Goal: Use online tool/utility: Utilize a website feature to perform a specific function

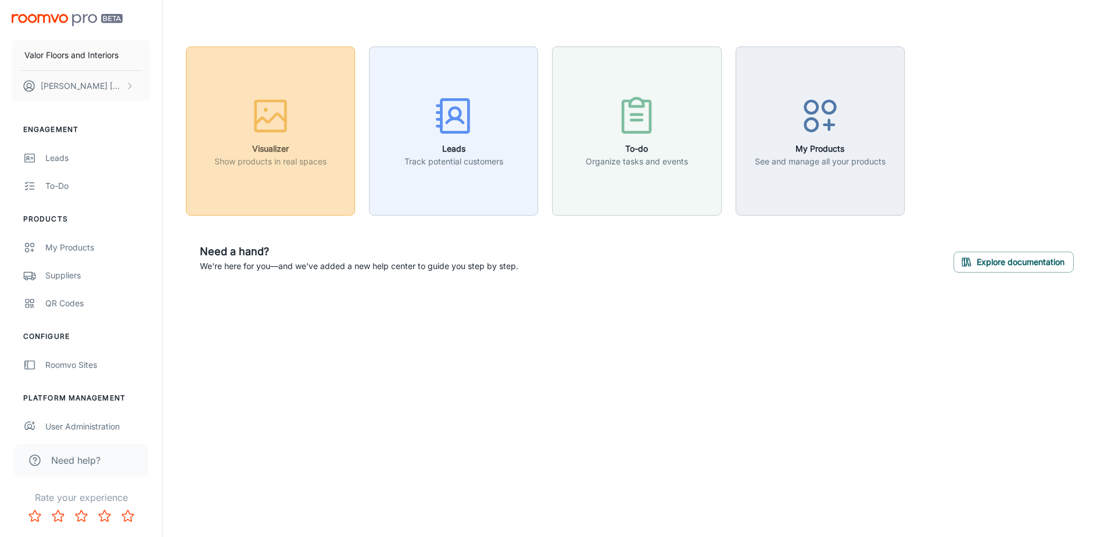
click at [307, 141] on div "button" at bounding box center [270, 118] width 112 height 48
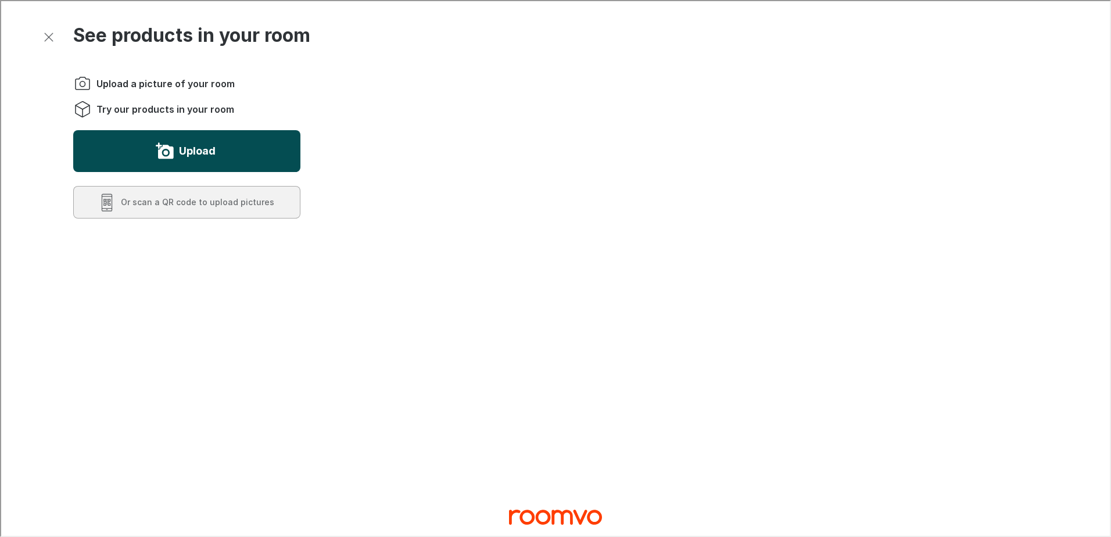
click at [234, 156] on button "Upload" at bounding box center [185, 150] width 227 height 42
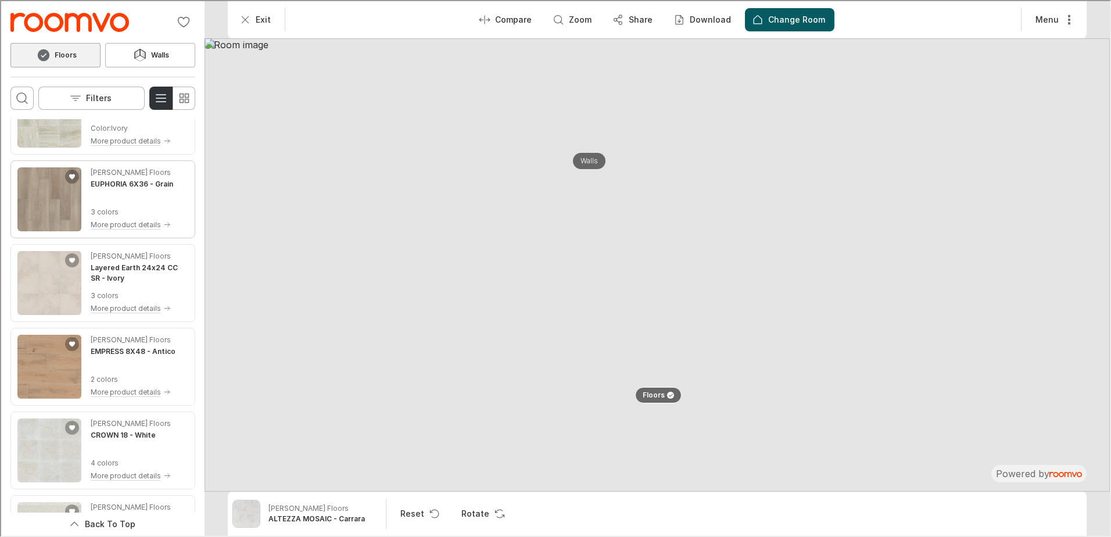
click at [41, 208] on img "See EUPHORIA 6X36 in the room" at bounding box center [48, 198] width 64 height 64
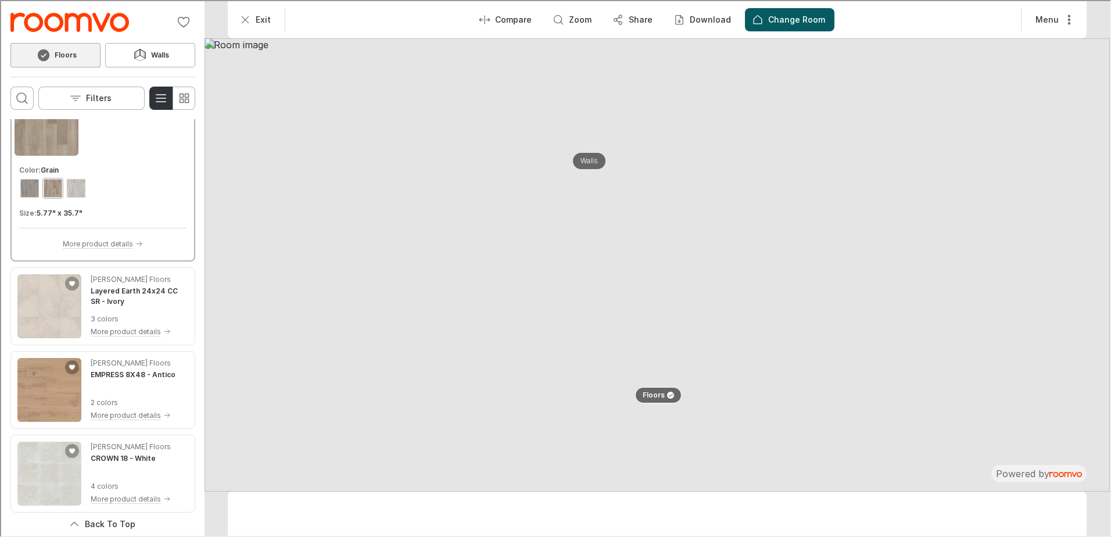
scroll to position [799, 0]
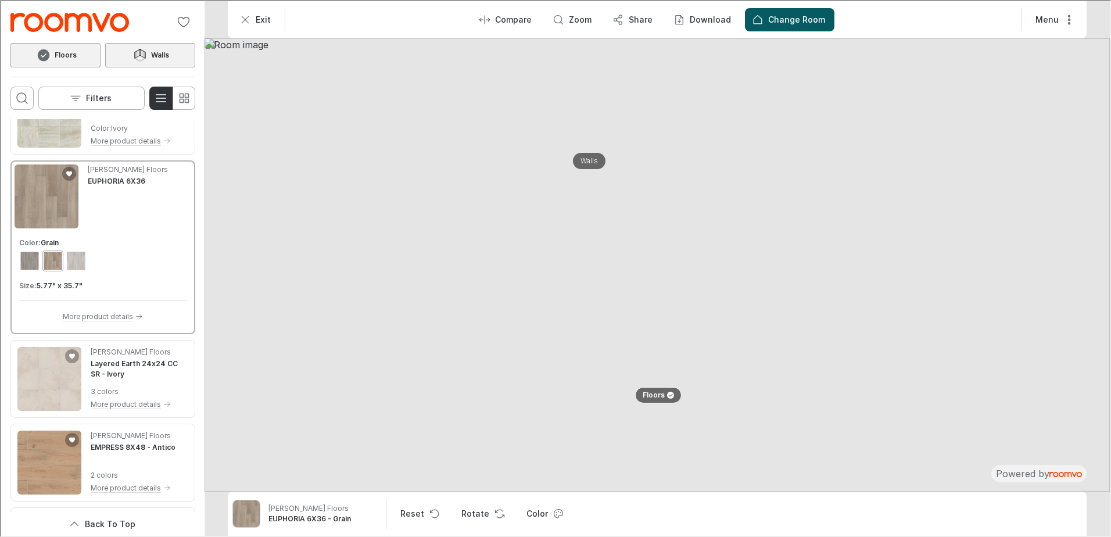
click at [150, 57] on h6 "Walls" at bounding box center [159, 54] width 18 height 10
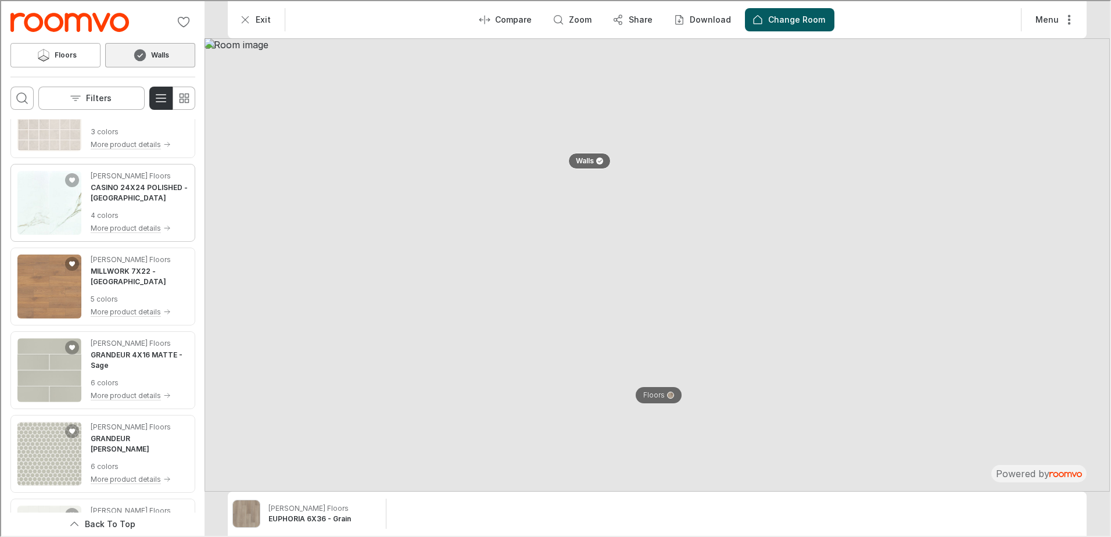
scroll to position [465, 0]
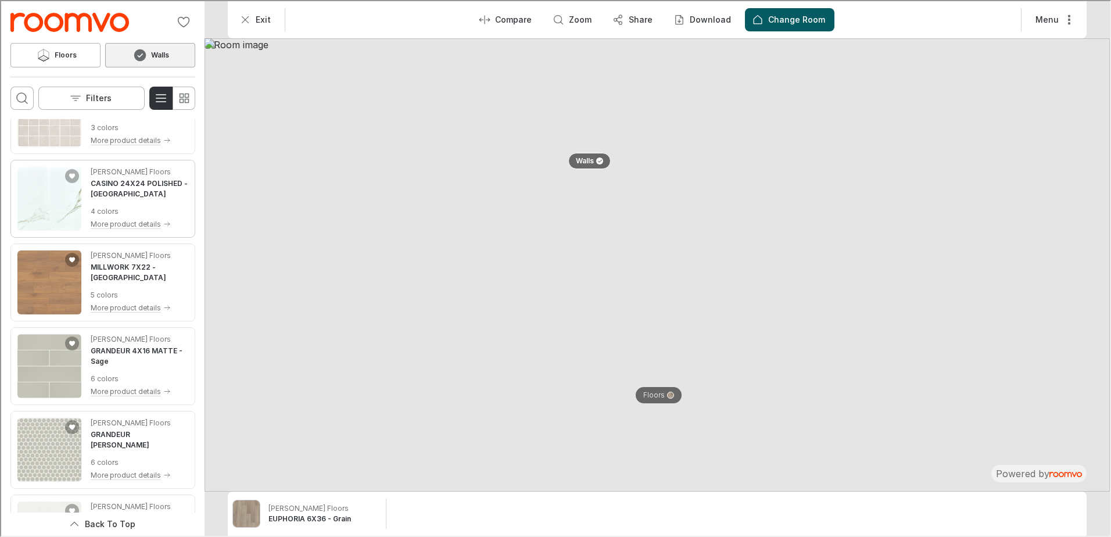
click at [53, 214] on img "See CASINO 24X24 POLISHED in the room" at bounding box center [48, 198] width 64 height 64
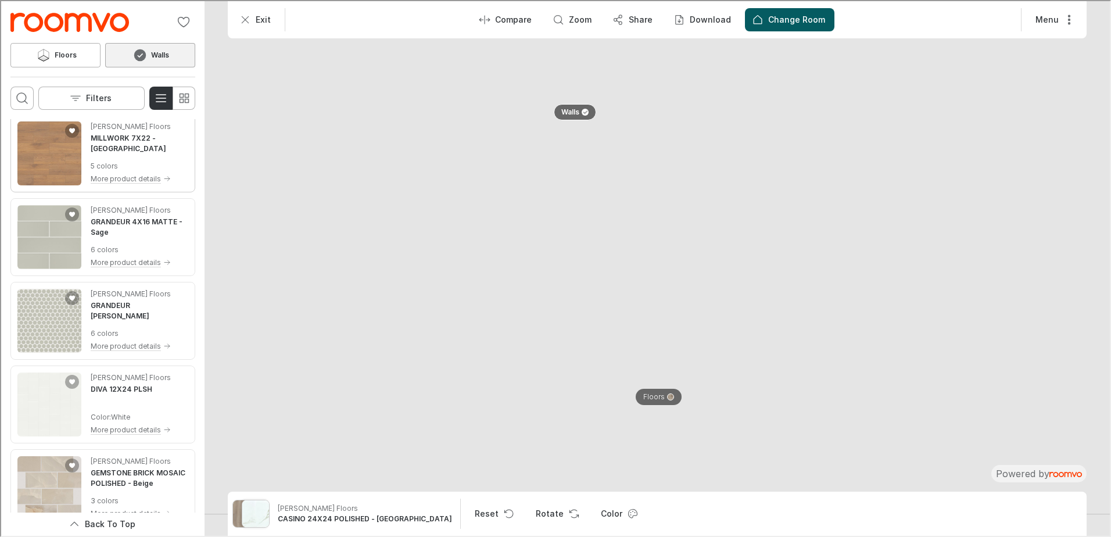
scroll to position [697, 0]
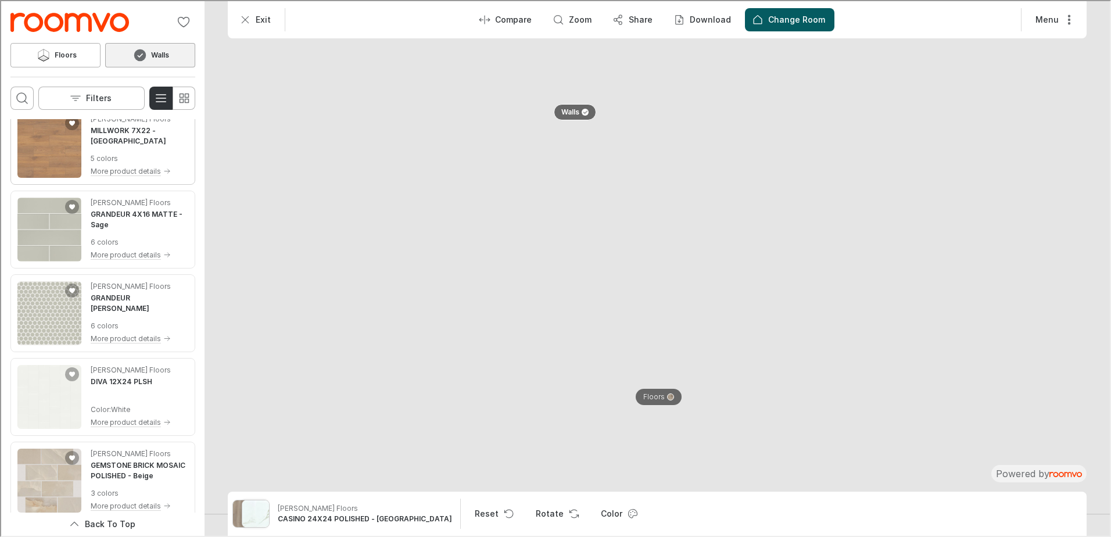
click at [71, 150] on img "See MILLWORK 7X22 in the room" at bounding box center [48, 145] width 64 height 64
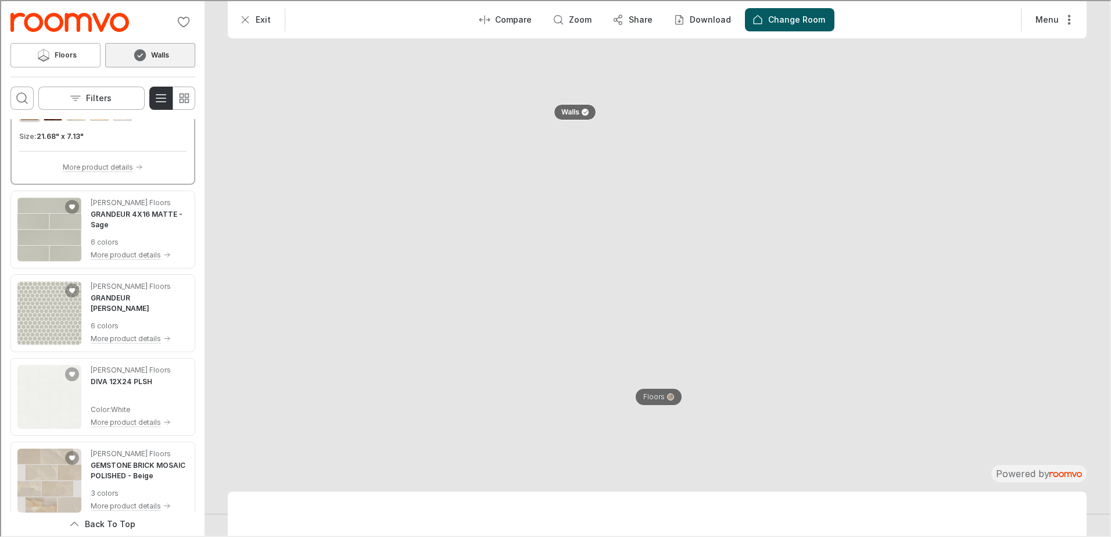
scroll to position [601, 0]
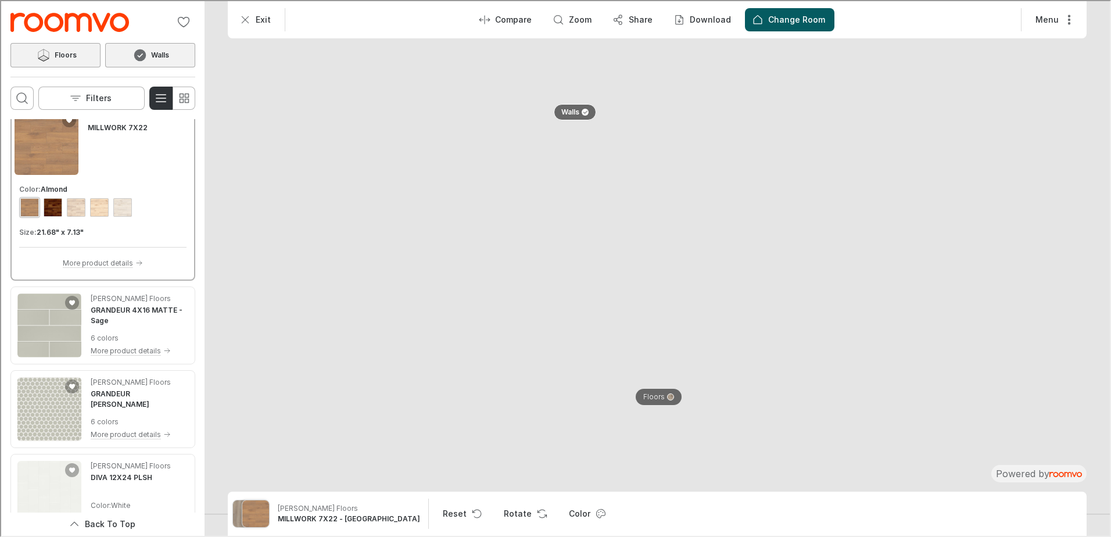
click at [85, 46] on button "Floors" at bounding box center [54, 54] width 90 height 24
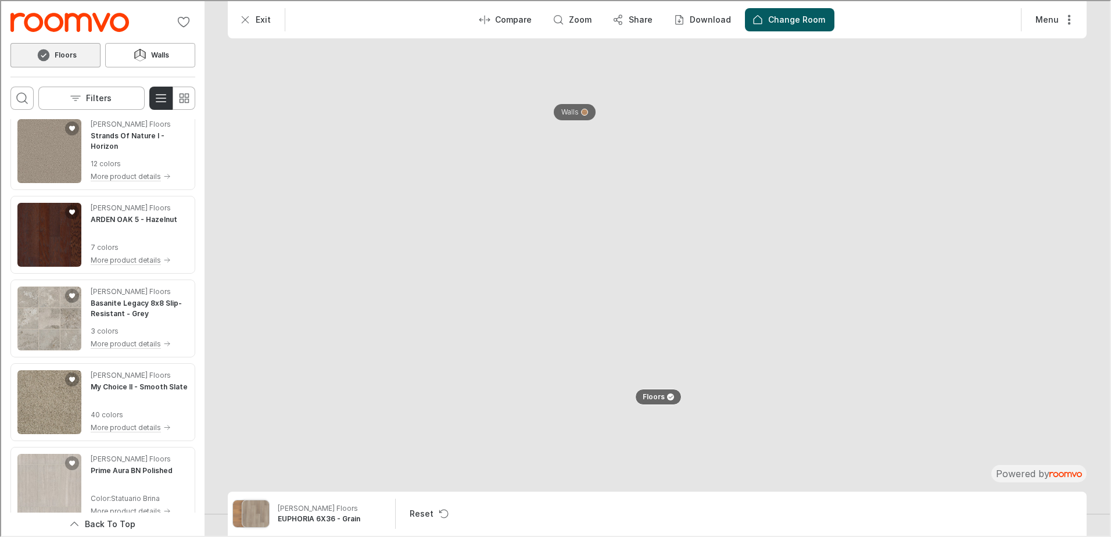
scroll to position [697, 0]
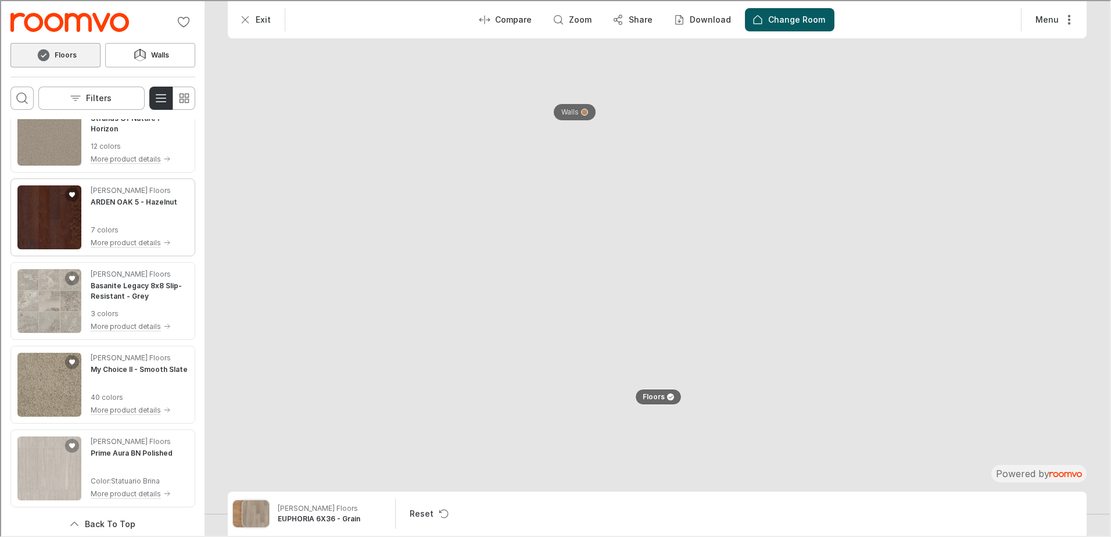
click at [64, 221] on img "See ARDEN OAK 5 in the room" at bounding box center [48, 216] width 64 height 64
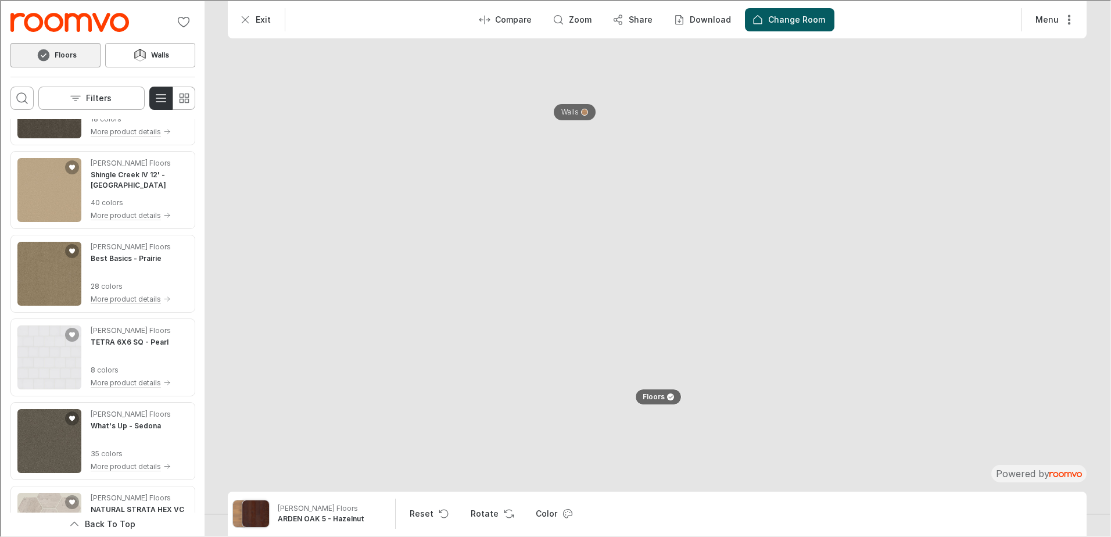
scroll to position [1976, 0]
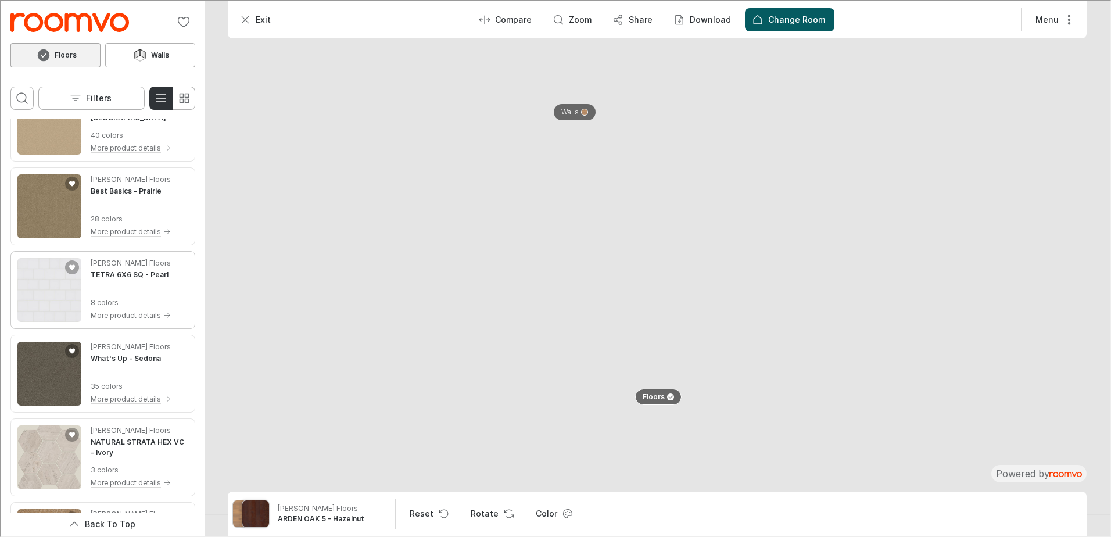
click at [49, 285] on img "See TETRA 6X6 SQ in the room" at bounding box center [48, 289] width 64 height 64
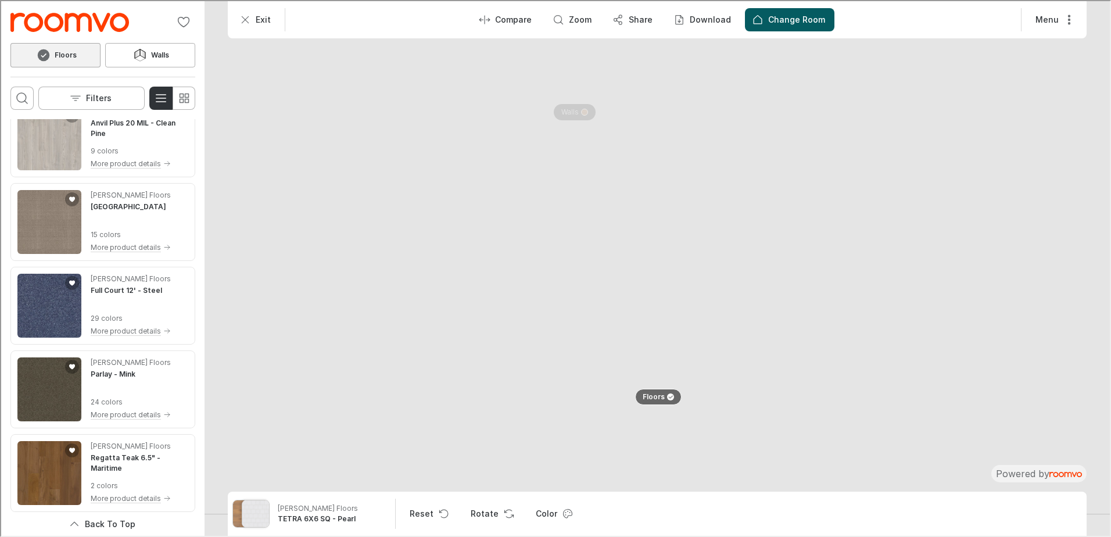
scroll to position [2577, 0]
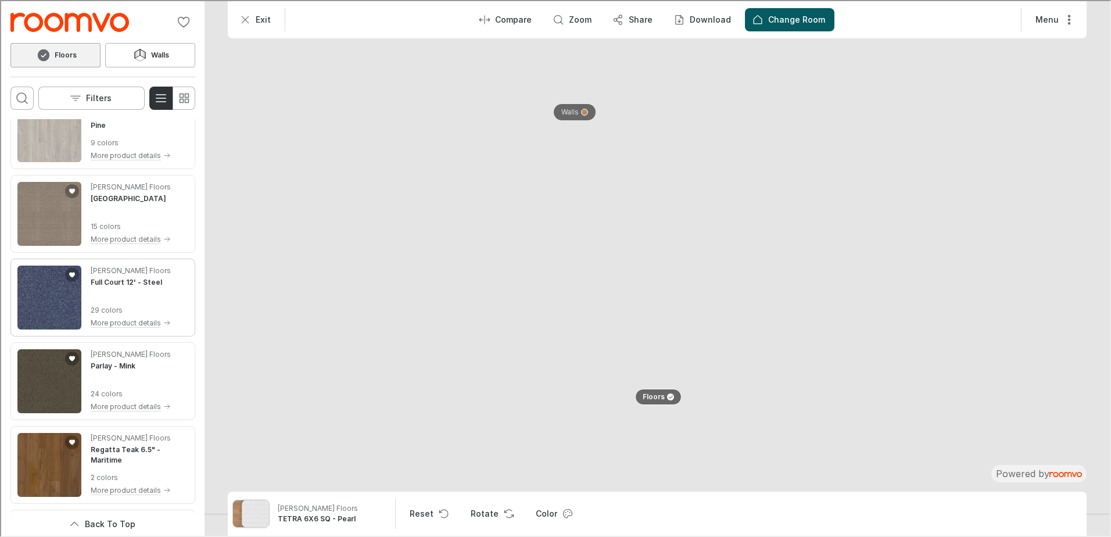
click at [54, 305] on img "See Full Court 12' in the room" at bounding box center [48, 296] width 64 height 64
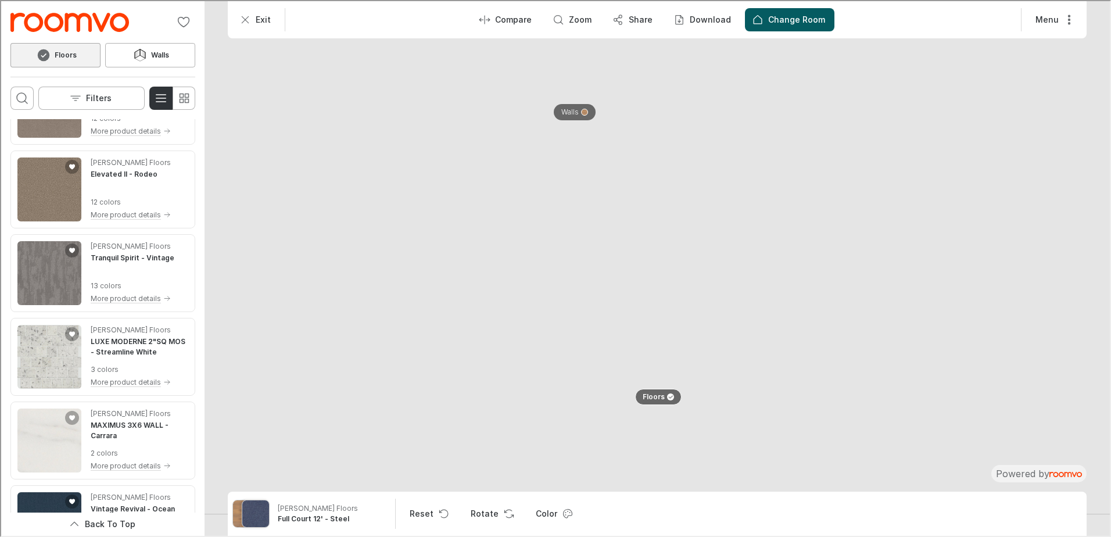
scroll to position [3039, 0]
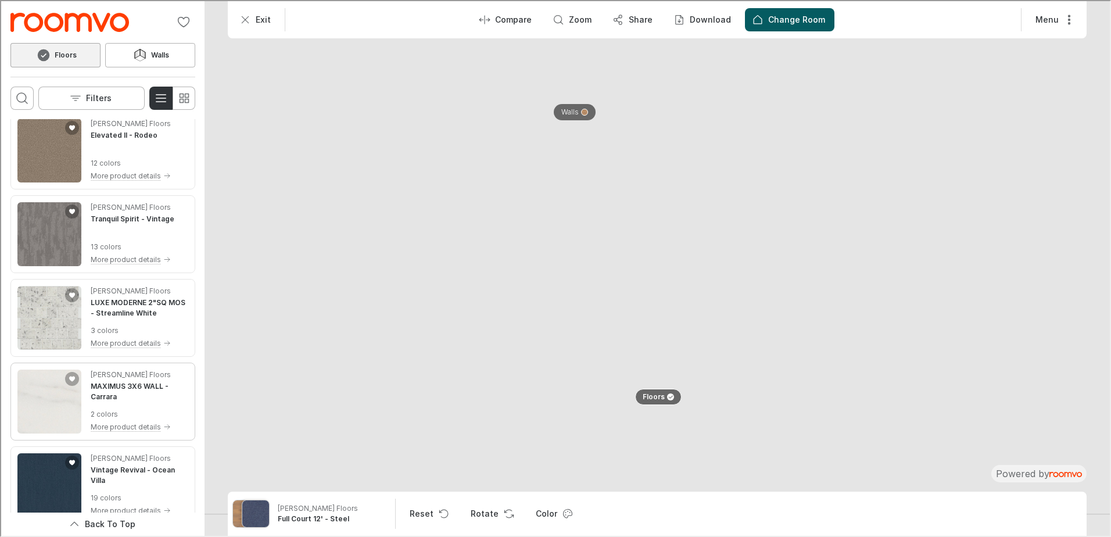
click at [48, 407] on img "See MAXIMUS 3X6 WALL in the room" at bounding box center [48, 400] width 64 height 64
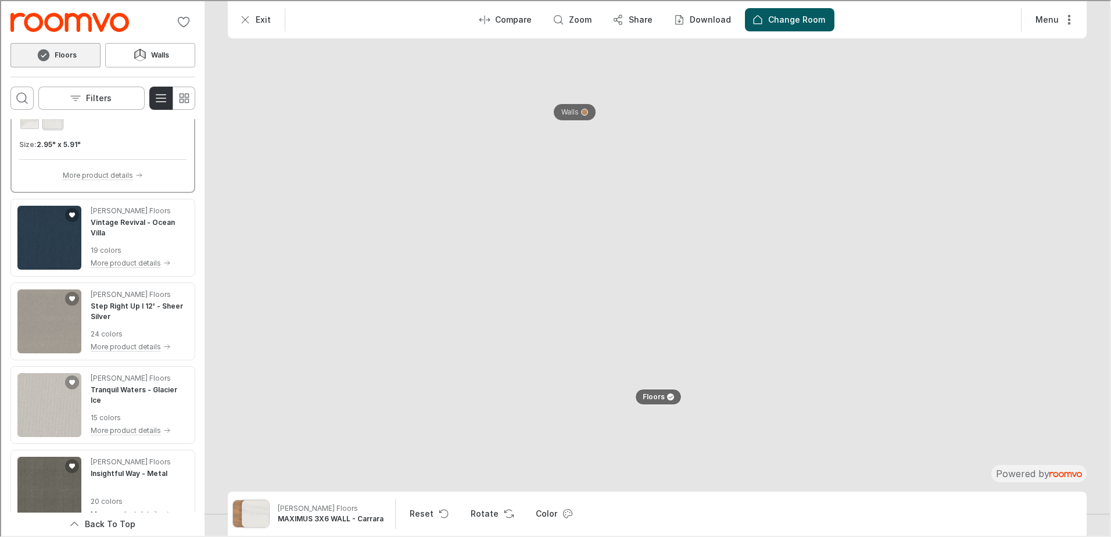
scroll to position [3289, 0]
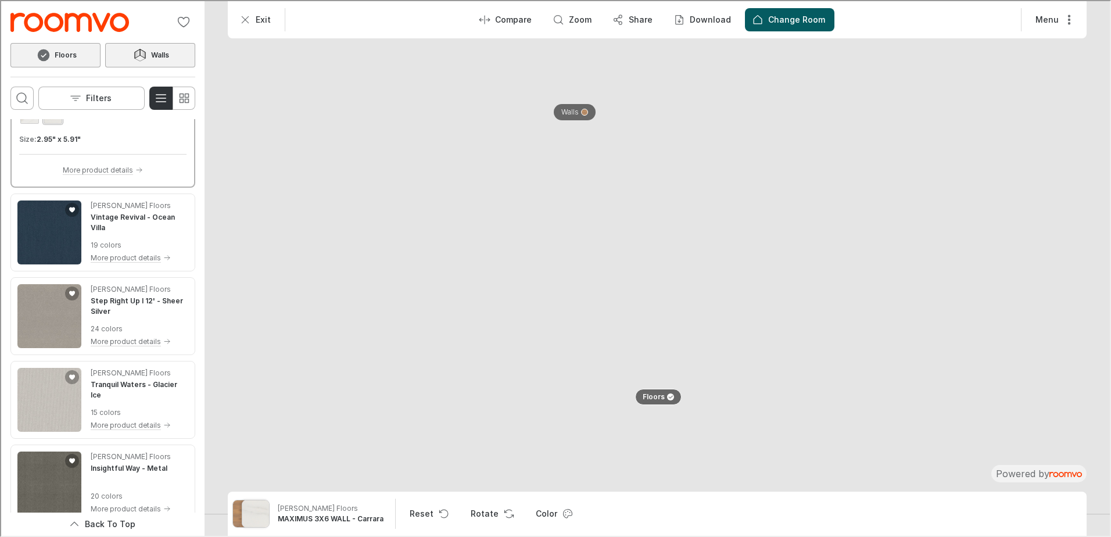
click at [171, 55] on button "Walls" at bounding box center [149, 54] width 90 height 24
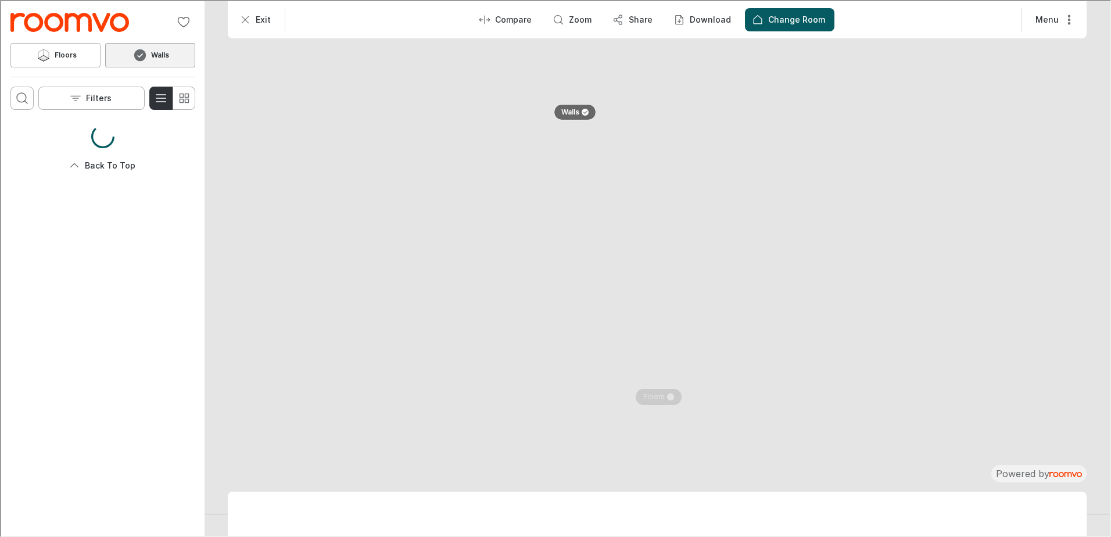
scroll to position [0, 0]
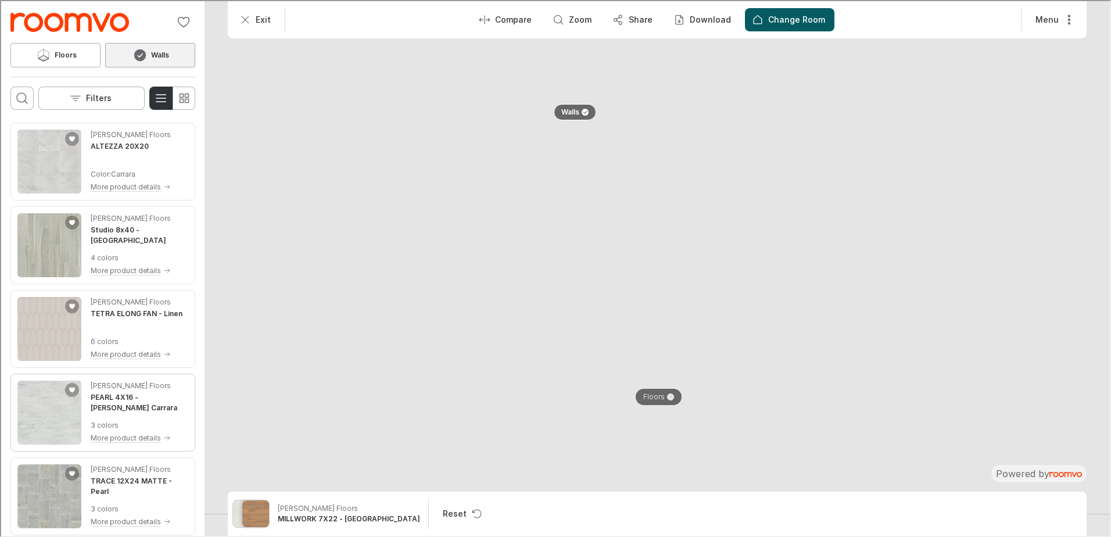
click at [53, 411] on img "See PEARL 4X16 in the room" at bounding box center [48, 411] width 64 height 64
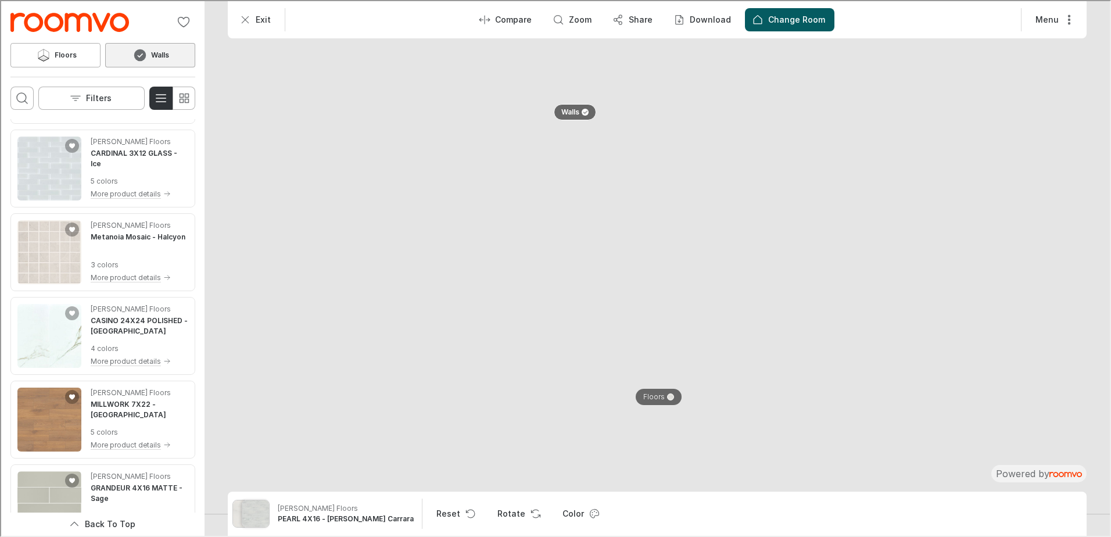
scroll to position [523, 0]
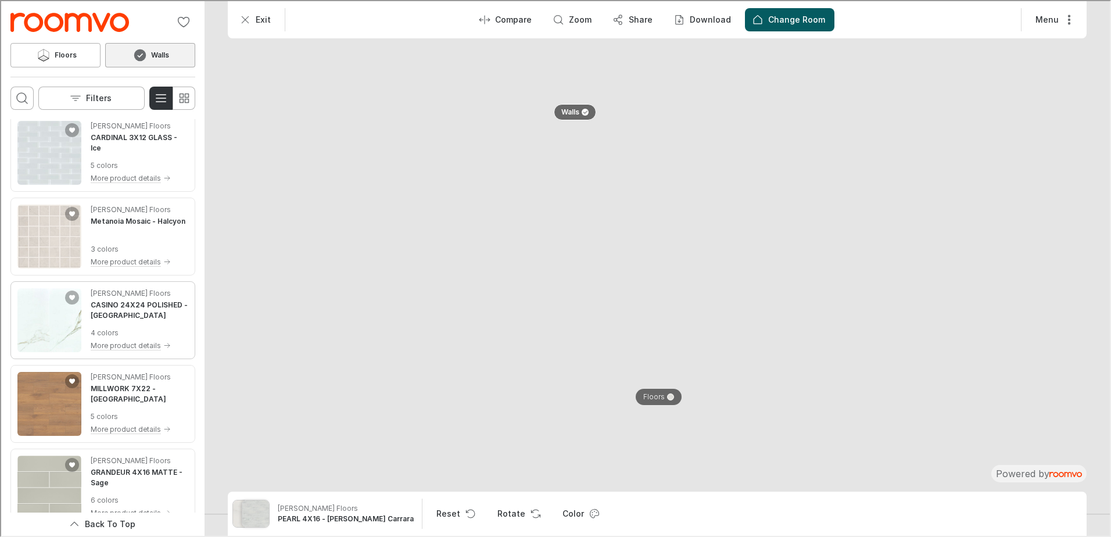
click at [63, 318] on img "See CASINO 24X24 POLISHED in the room" at bounding box center [48, 319] width 64 height 64
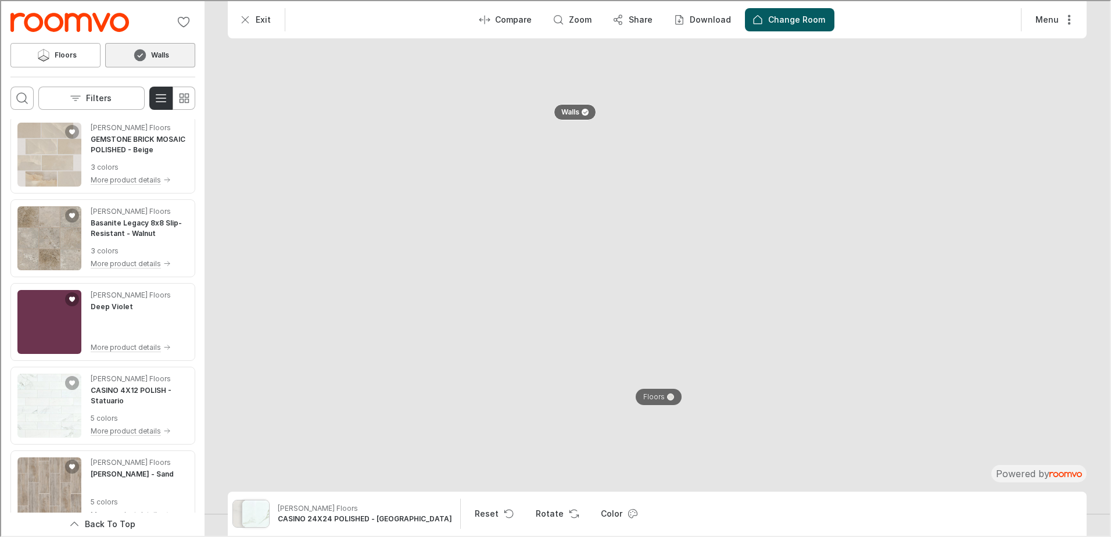
scroll to position [1125, 0]
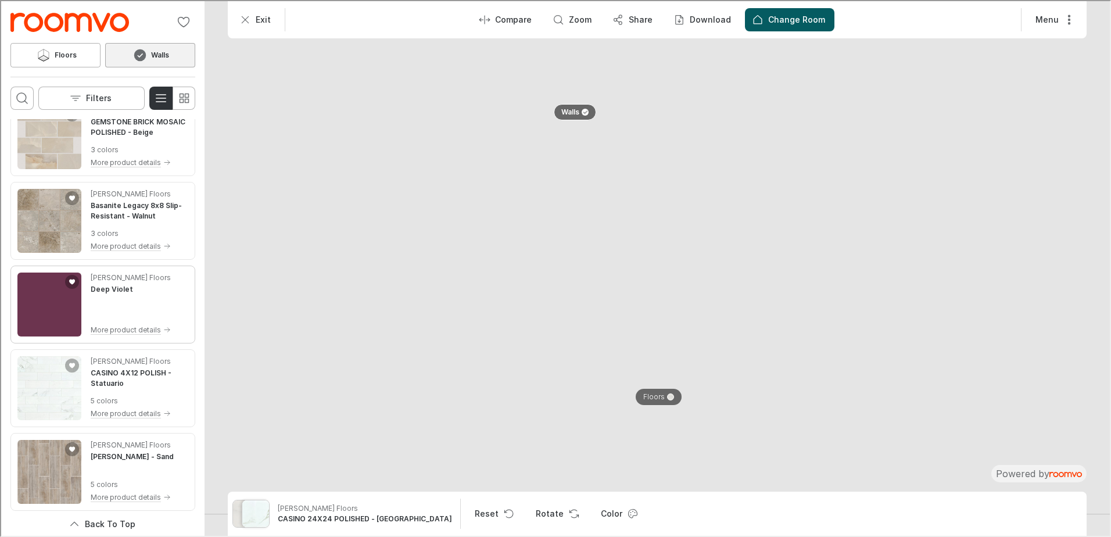
click at [61, 304] on img "See Deep Violet in the room" at bounding box center [48, 303] width 64 height 64
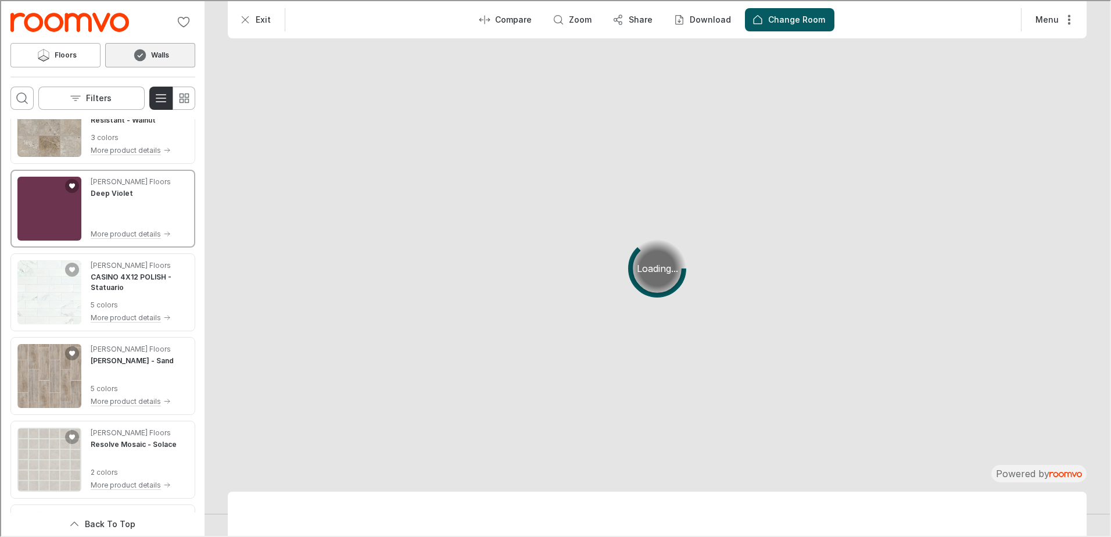
scroll to position [1029, 0]
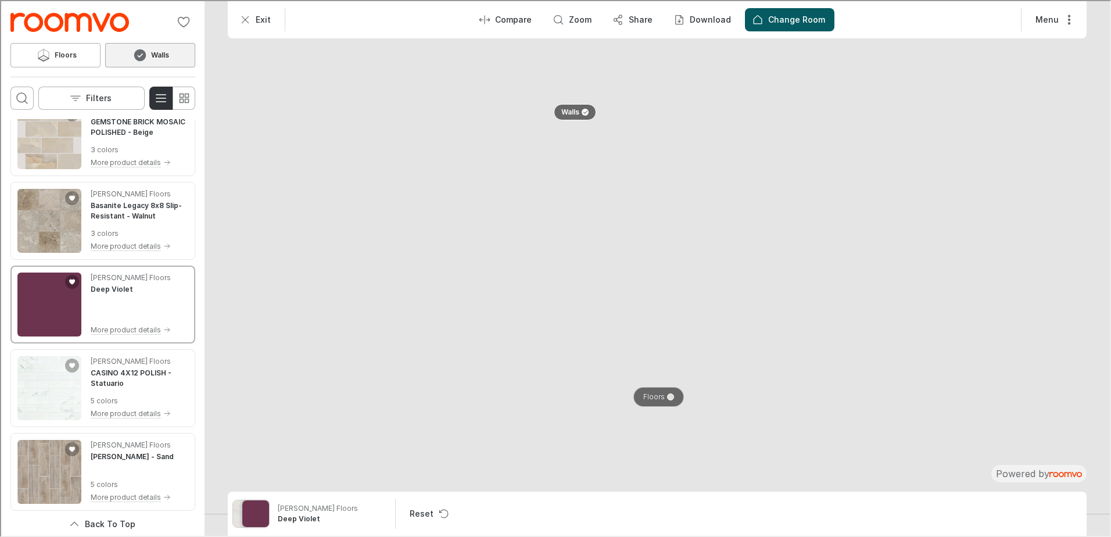
click at [652, 392] on p "Floors" at bounding box center [653, 396] width 22 height 10
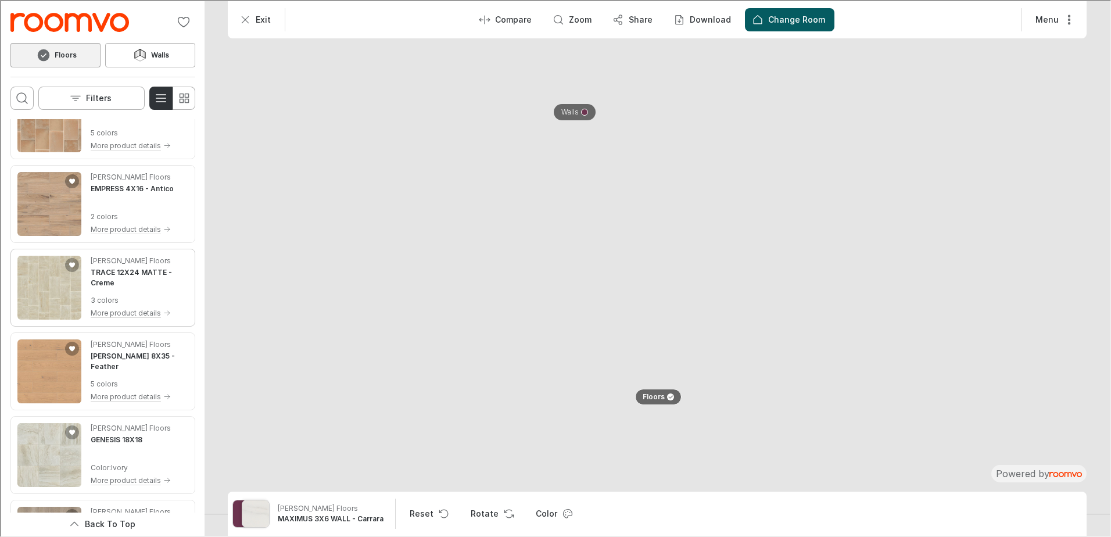
scroll to position [465, 0]
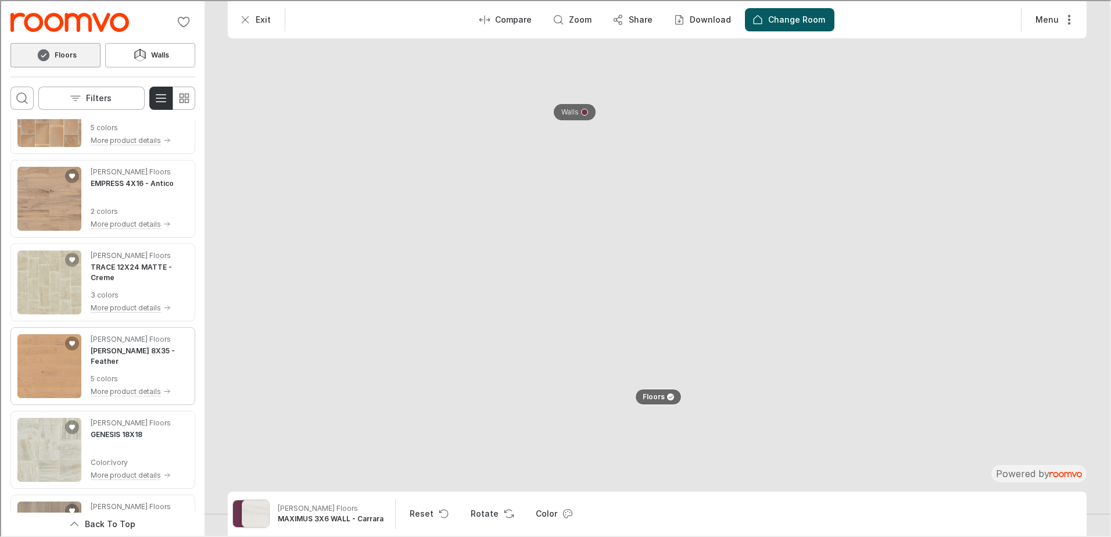
click at [53, 361] on img "See ELWOOD 8X35 in the room" at bounding box center [48, 365] width 64 height 64
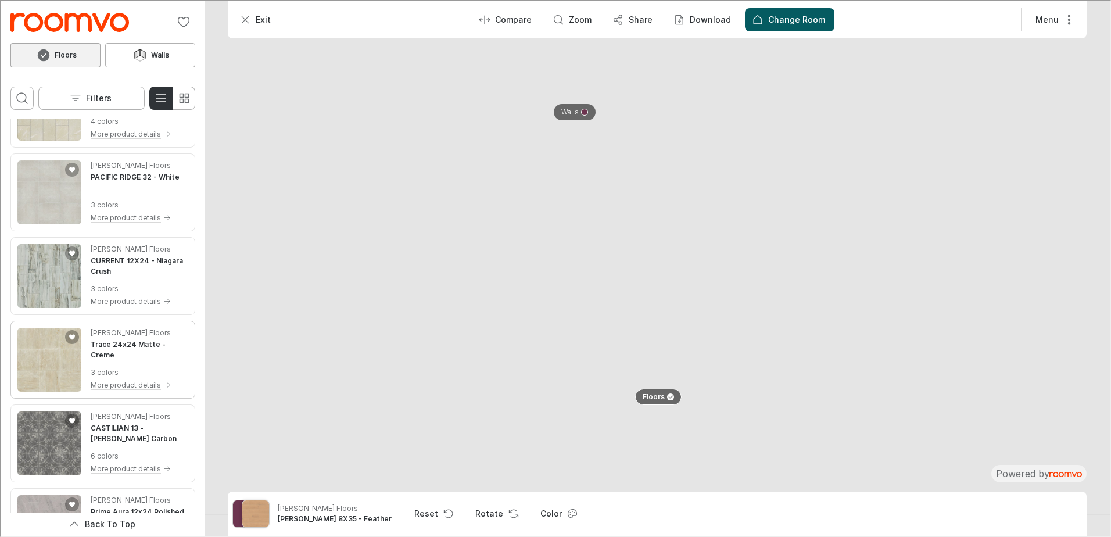
scroll to position [2441, 0]
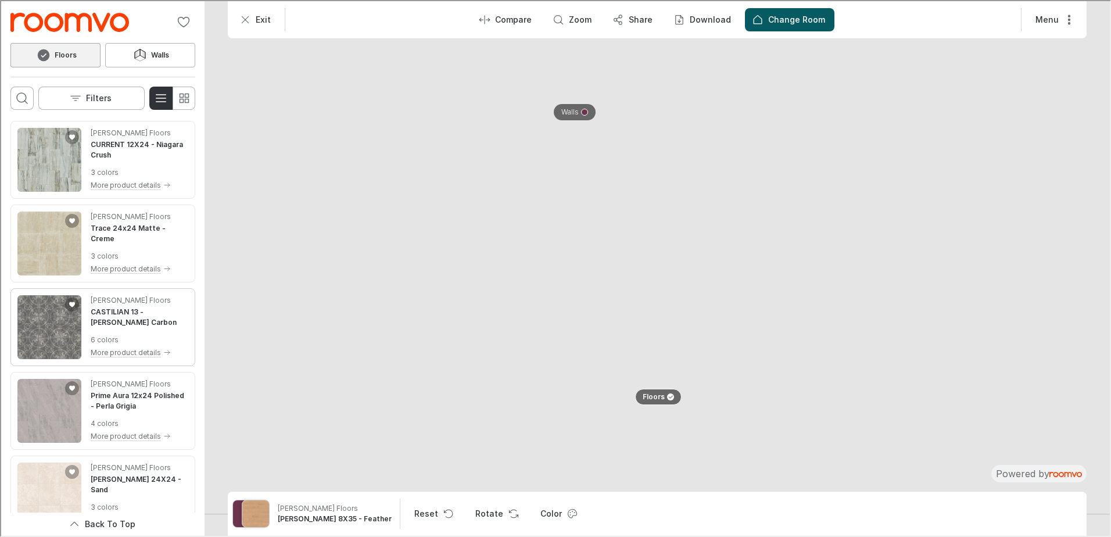
click at [59, 327] on img "See CASTILIAN 13 in the room" at bounding box center [48, 326] width 64 height 64
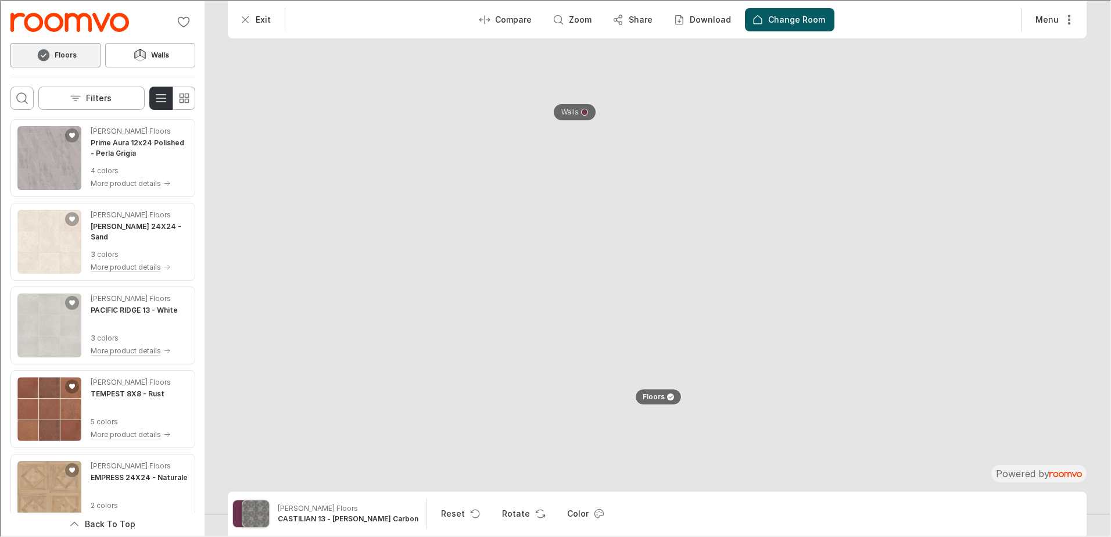
scroll to position [2752, 0]
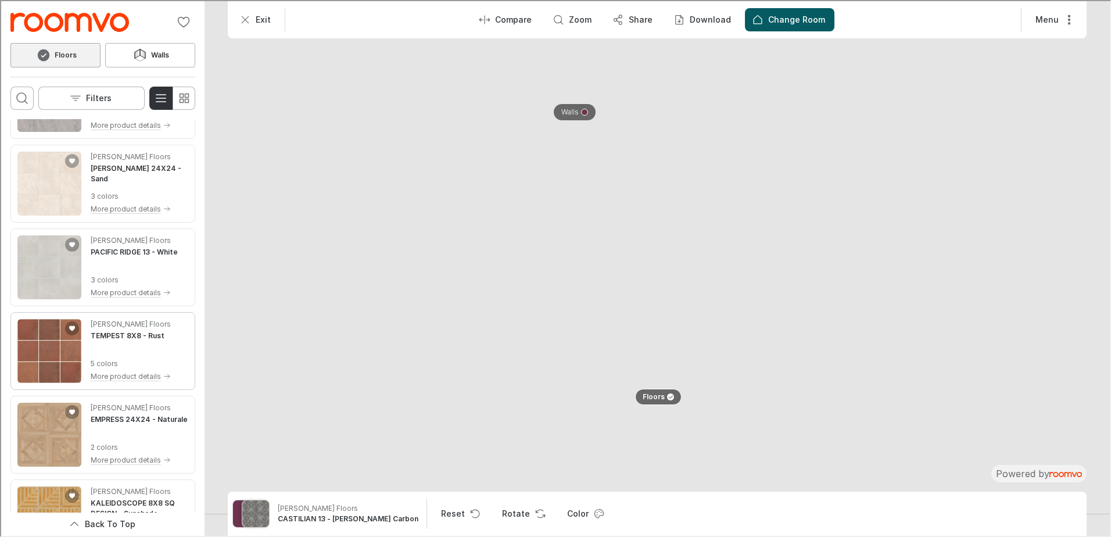
click at [55, 342] on img "See TEMPEST 8X8 in the room" at bounding box center [48, 350] width 64 height 64
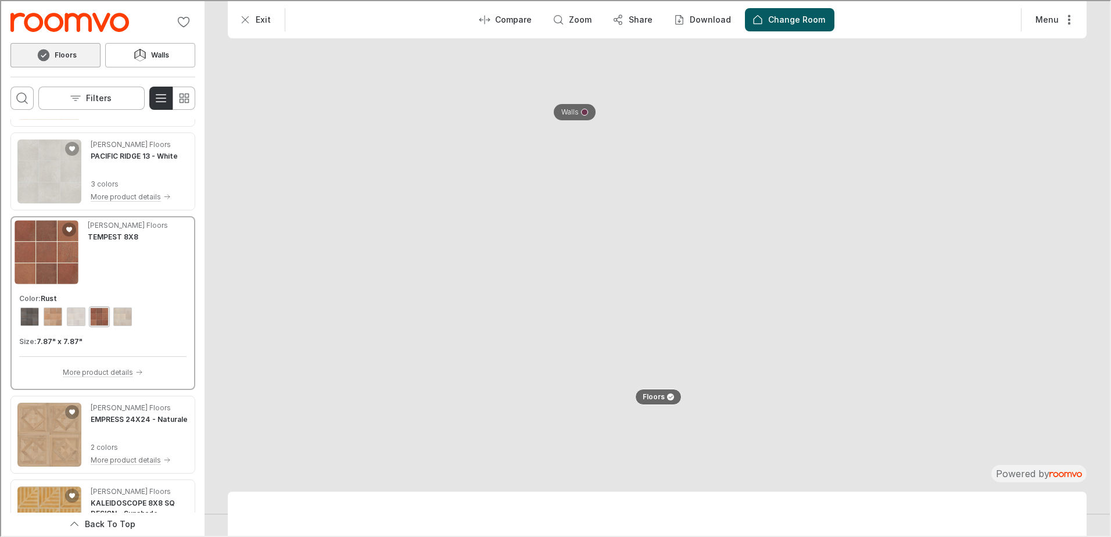
scroll to position [2656, 0]
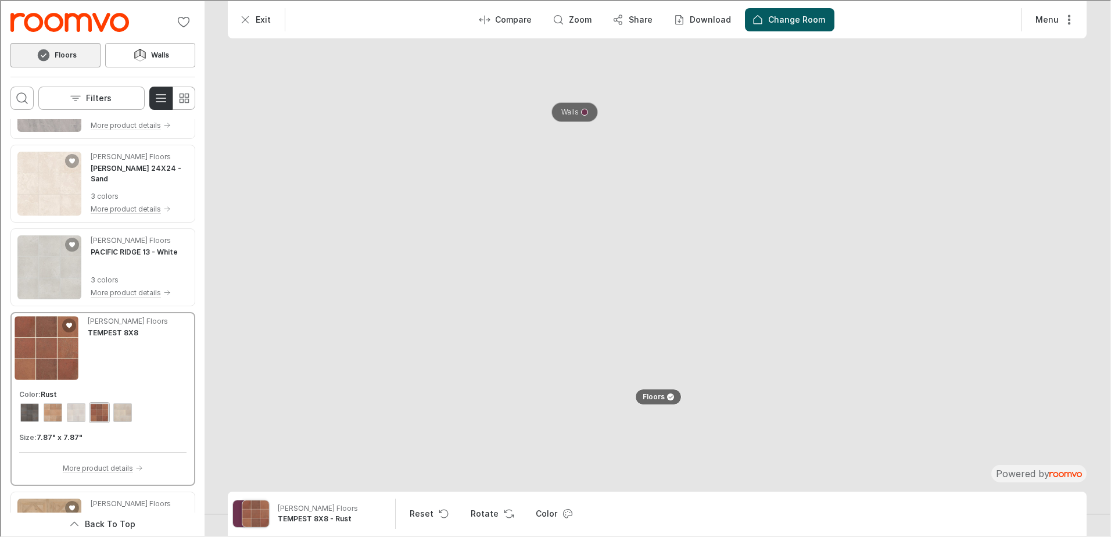
click at [572, 113] on p "Walls" at bounding box center [568, 111] width 17 height 10
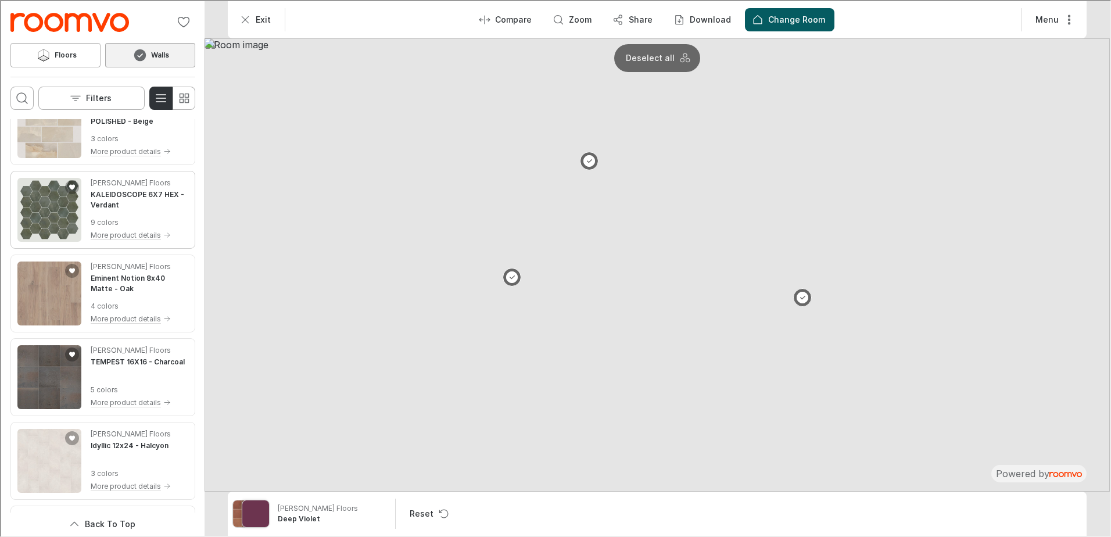
scroll to position [1453, 0]
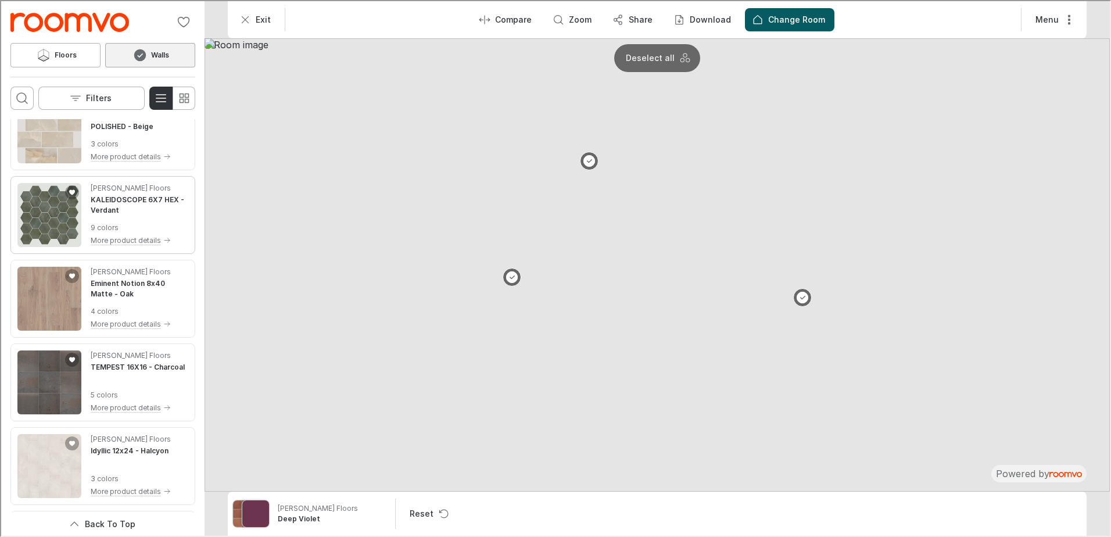
click at [54, 214] on img "See KALEIDOSCOPE 6X7 HEX in the room" at bounding box center [48, 214] width 64 height 64
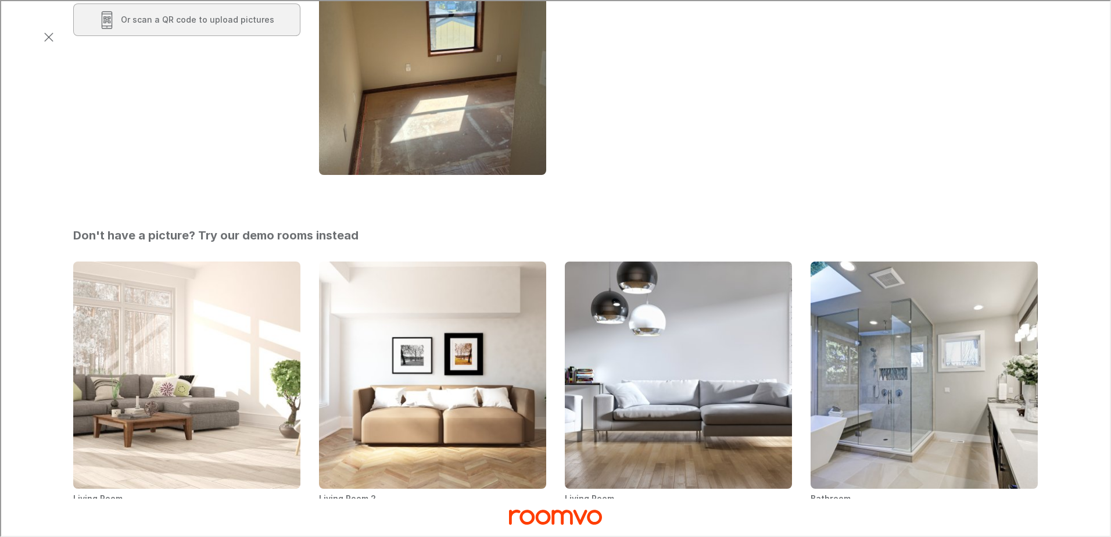
scroll to position [117, 0]
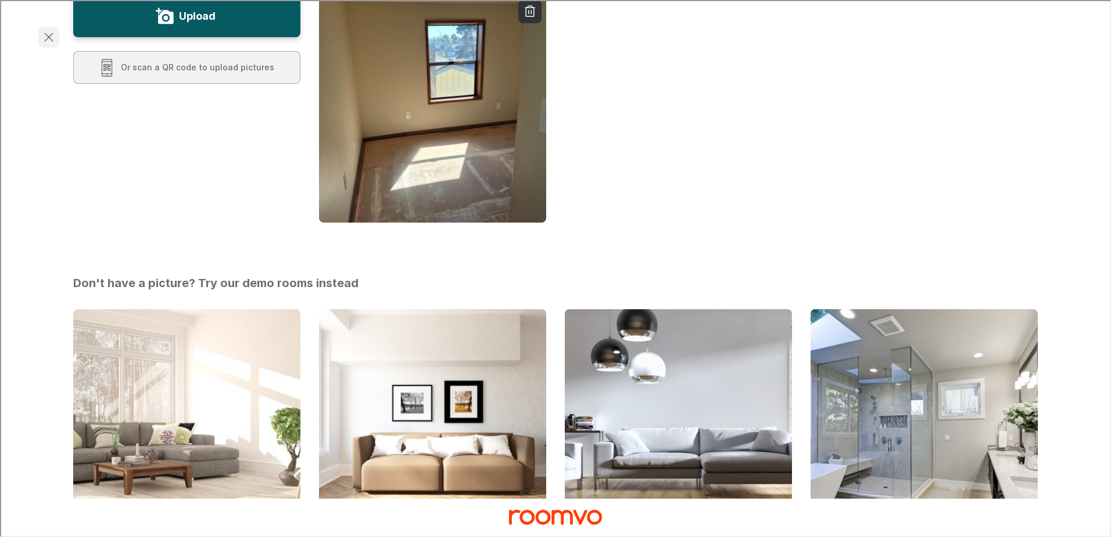
click at [45, 35] on icon "Exit visualizer" at bounding box center [48, 36] width 14 height 14
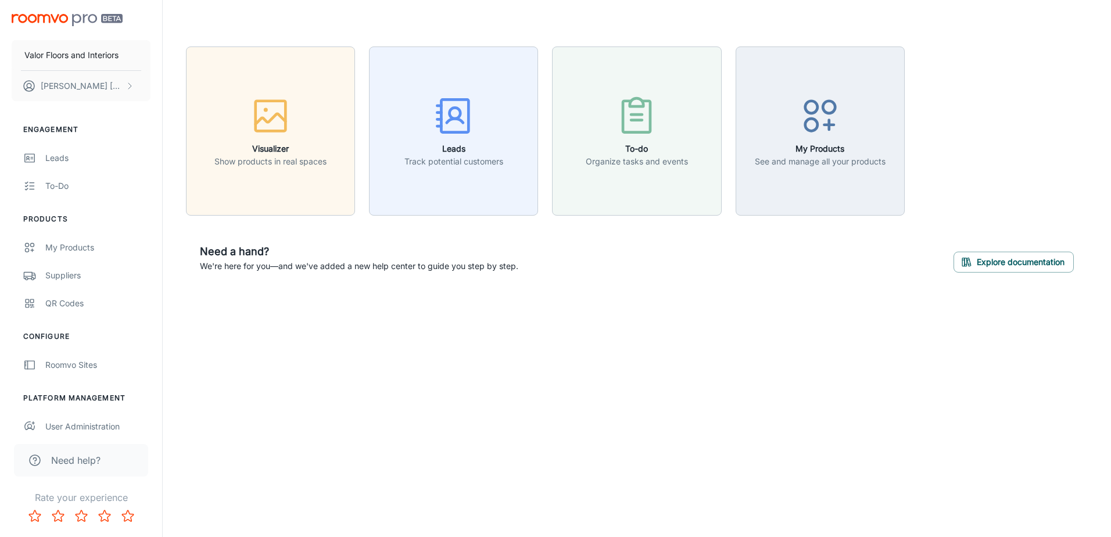
scroll to position [60, 0]
